Goal: Contribute content: Contribute content

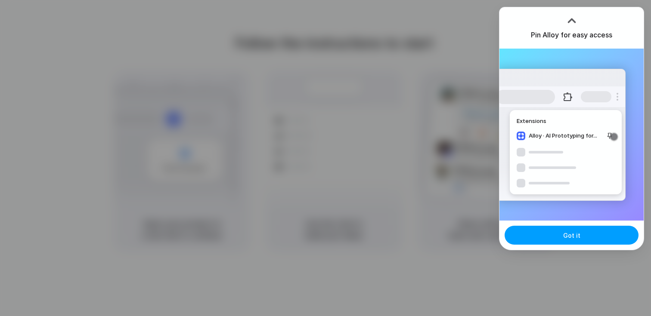
click at [580, 228] on button "Got it" at bounding box center [571, 235] width 134 height 19
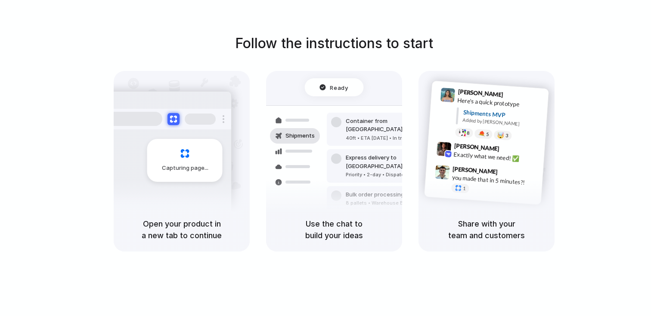
click at [579, 56] on div "Follow the instructions to start Capturing page Open your product in a new tab …" at bounding box center [334, 142] width 651 height 219
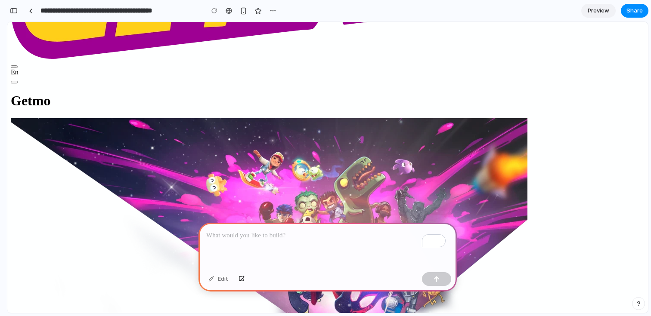
scroll to position [201, 0]
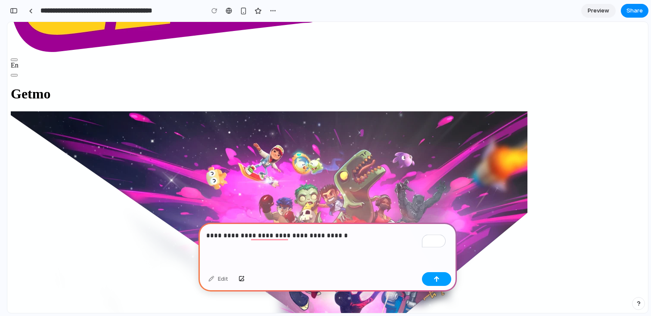
click at [438, 281] on div "button" at bounding box center [436, 279] width 6 height 6
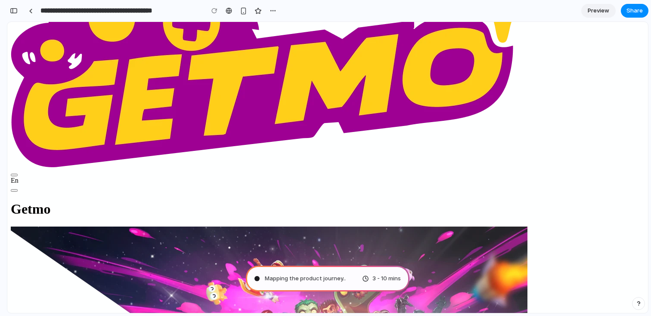
scroll to position [108, 0]
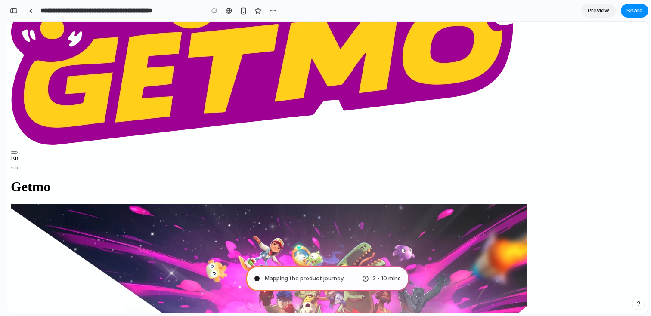
type input "**********"
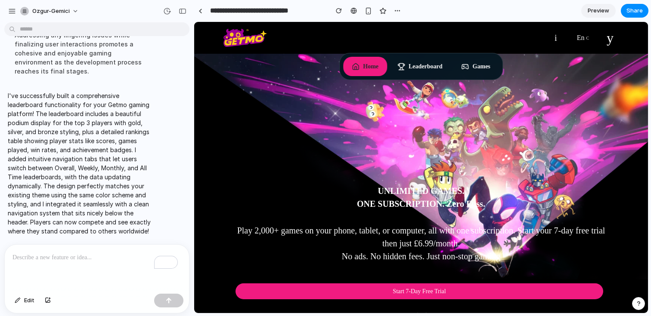
scroll to position [207, 0]
